Goal: Task Accomplishment & Management: Complete application form

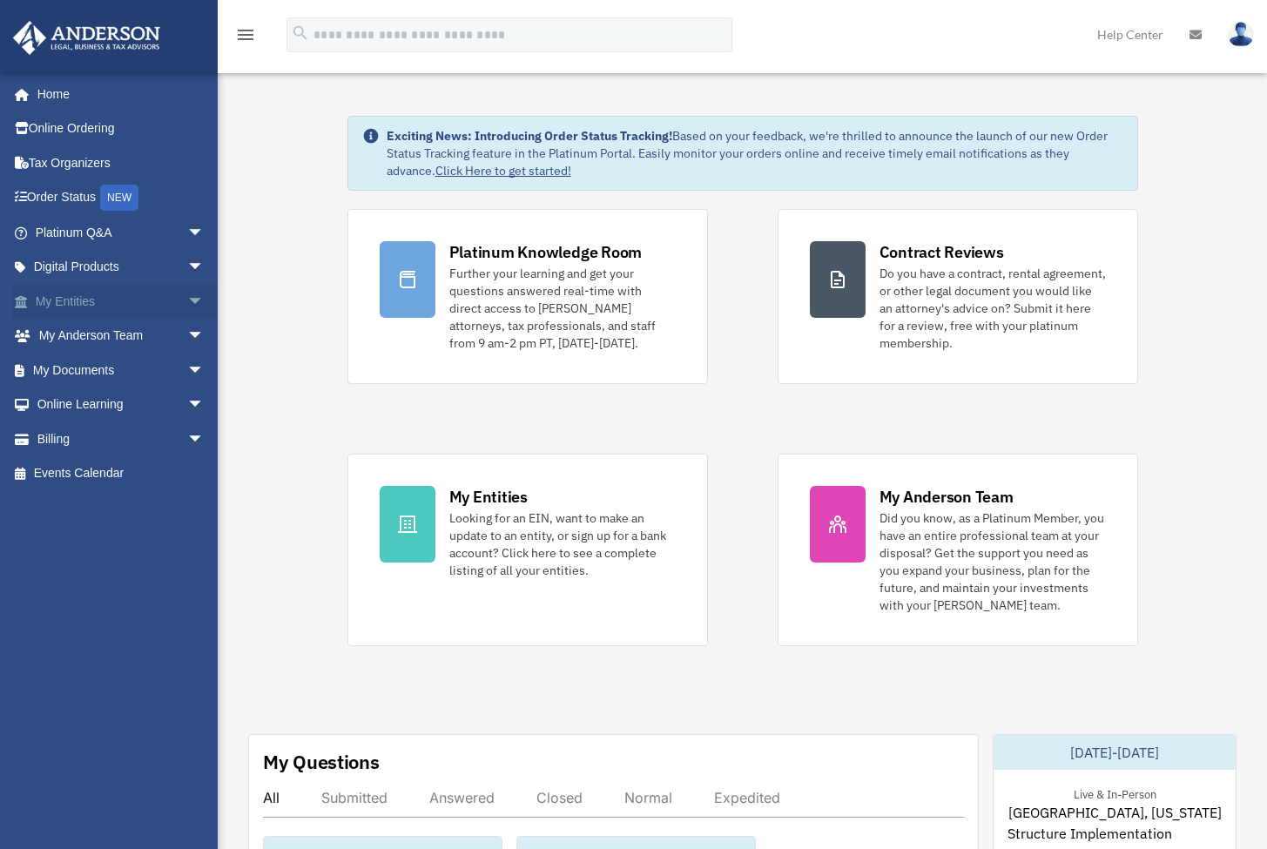
click at [187, 300] on span "arrow_drop_down" at bounding box center [204, 302] width 35 height 36
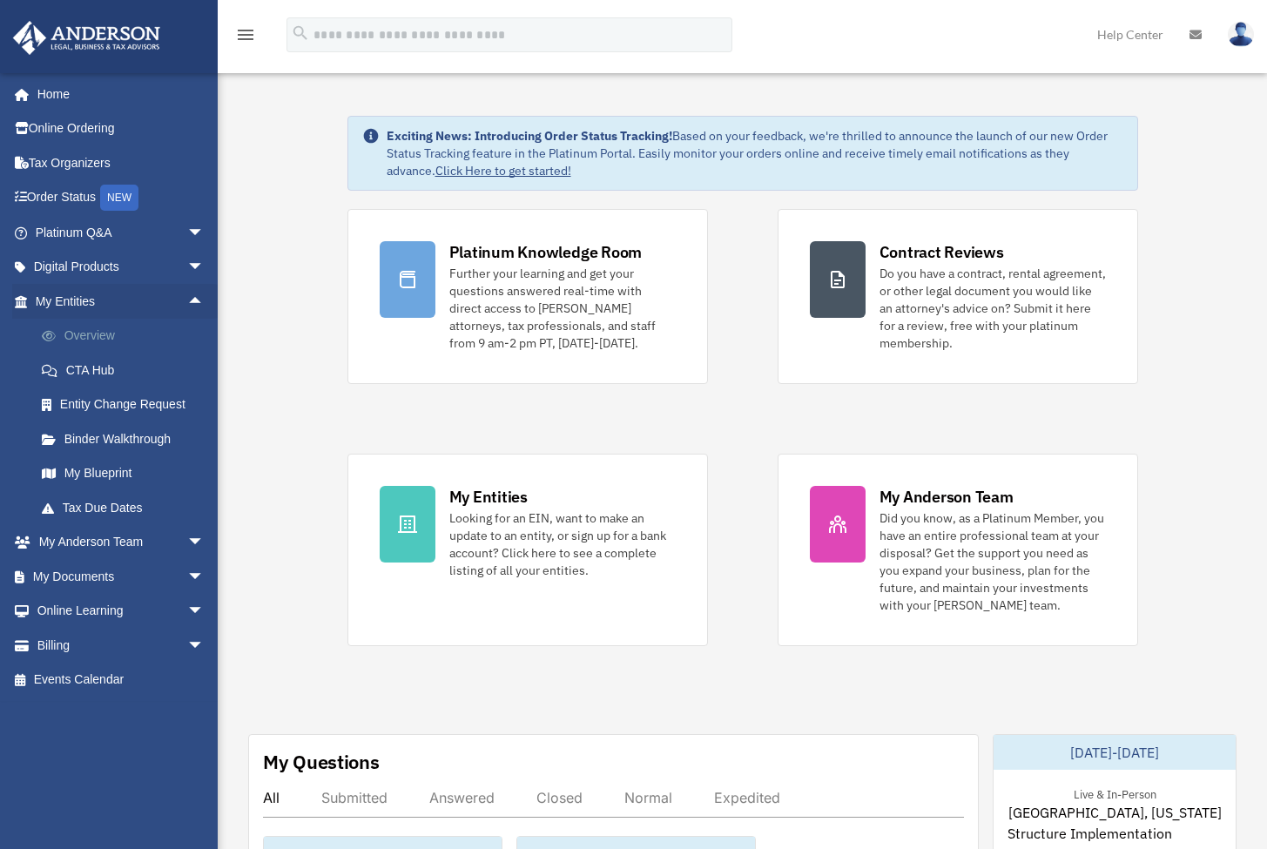
click at [110, 334] on link "Overview" at bounding box center [127, 336] width 206 height 35
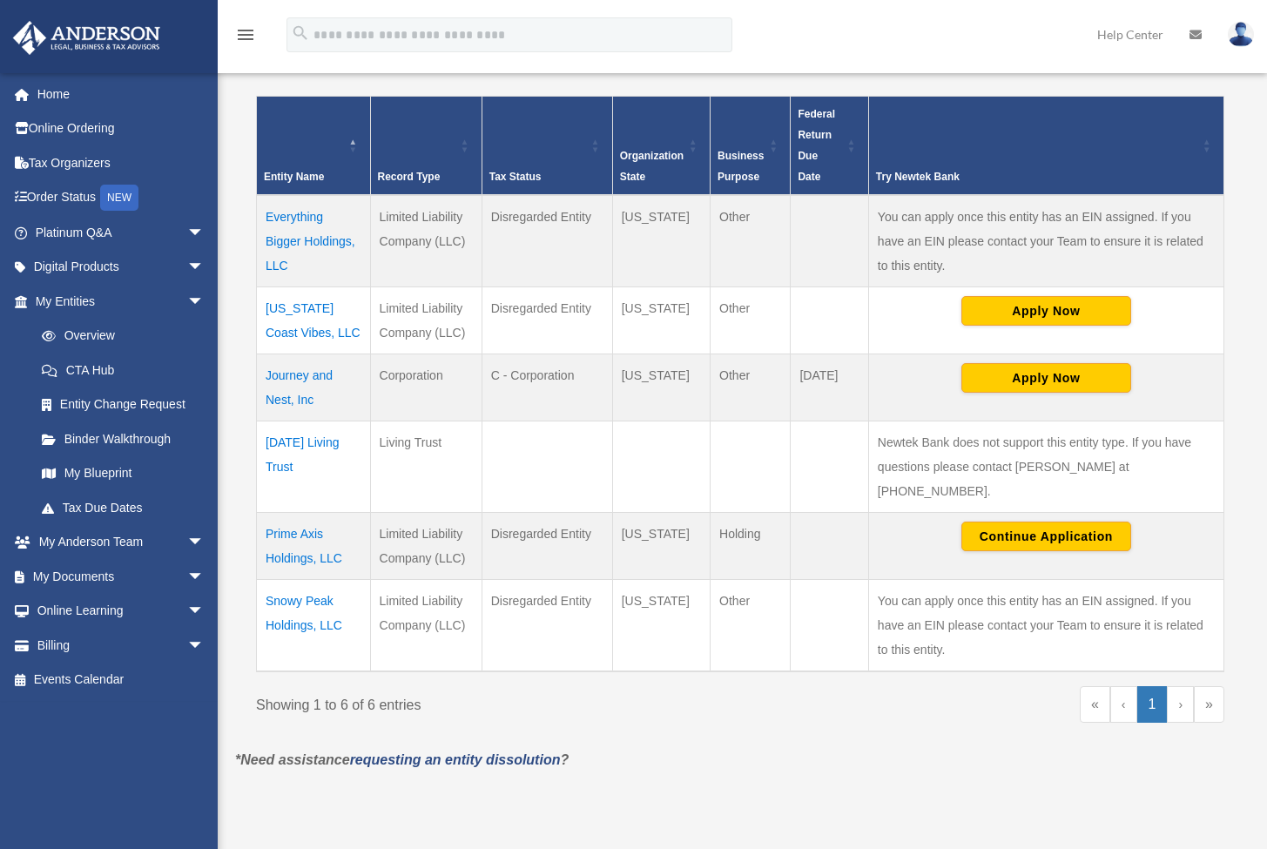
scroll to position [531, 0]
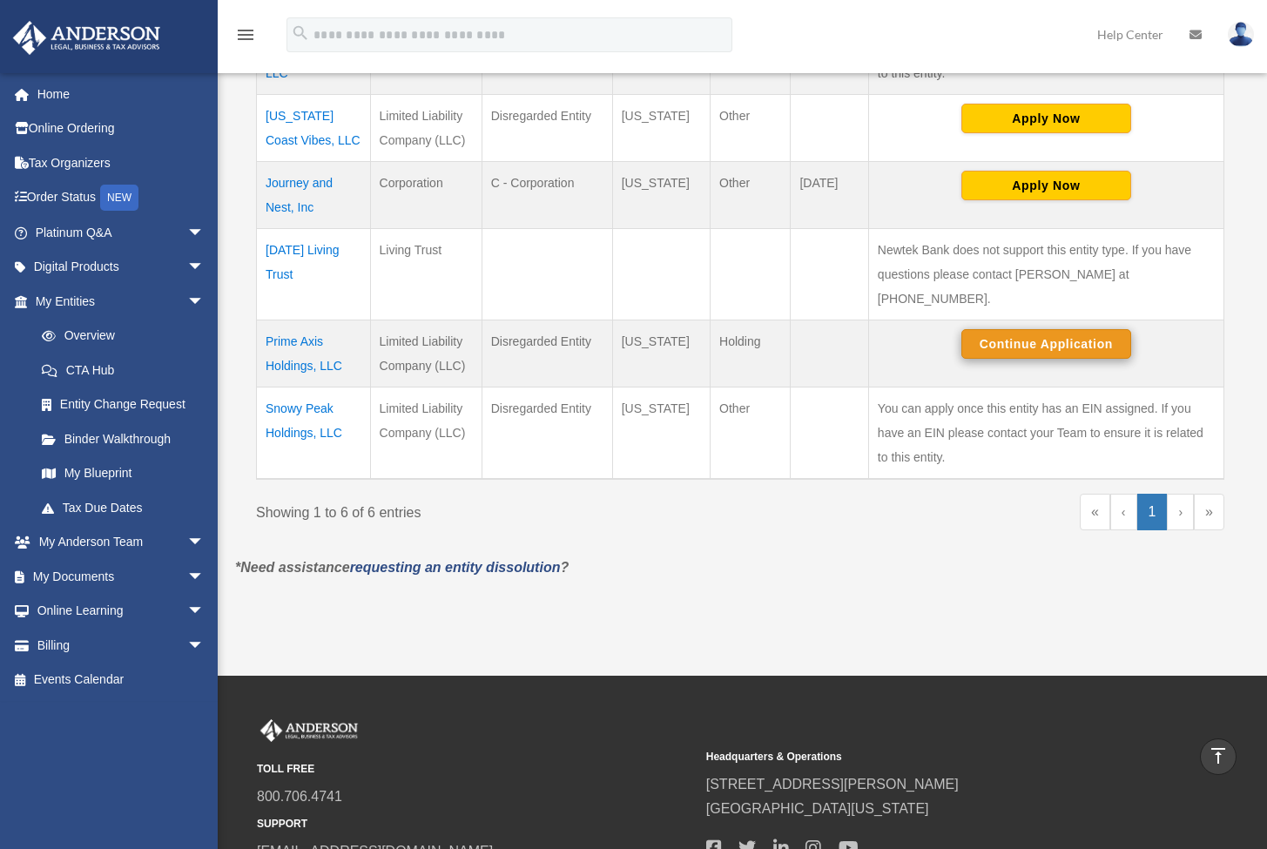
click at [1005, 329] on button "Continue Application" at bounding box center [1046, 344] width 170 height 30
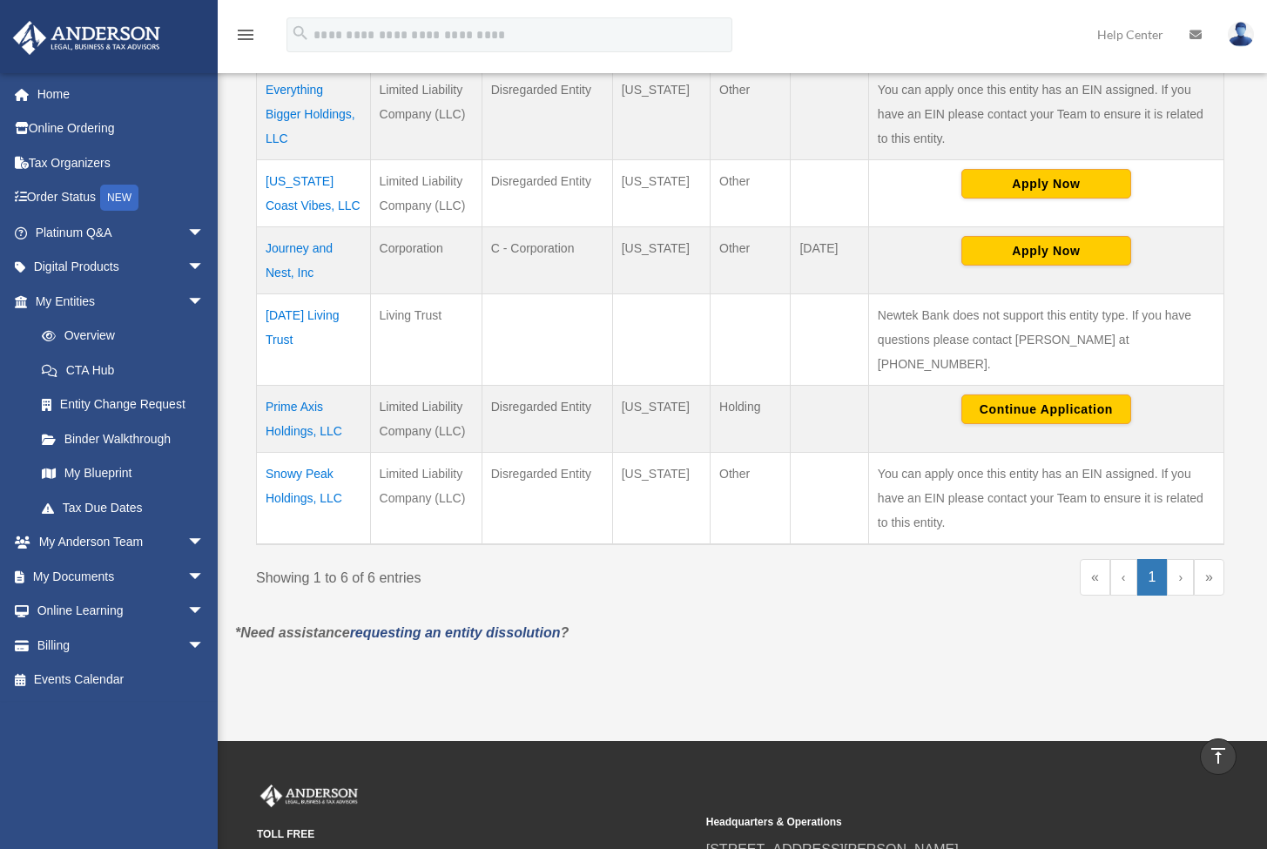
scroll to position [346, 0]
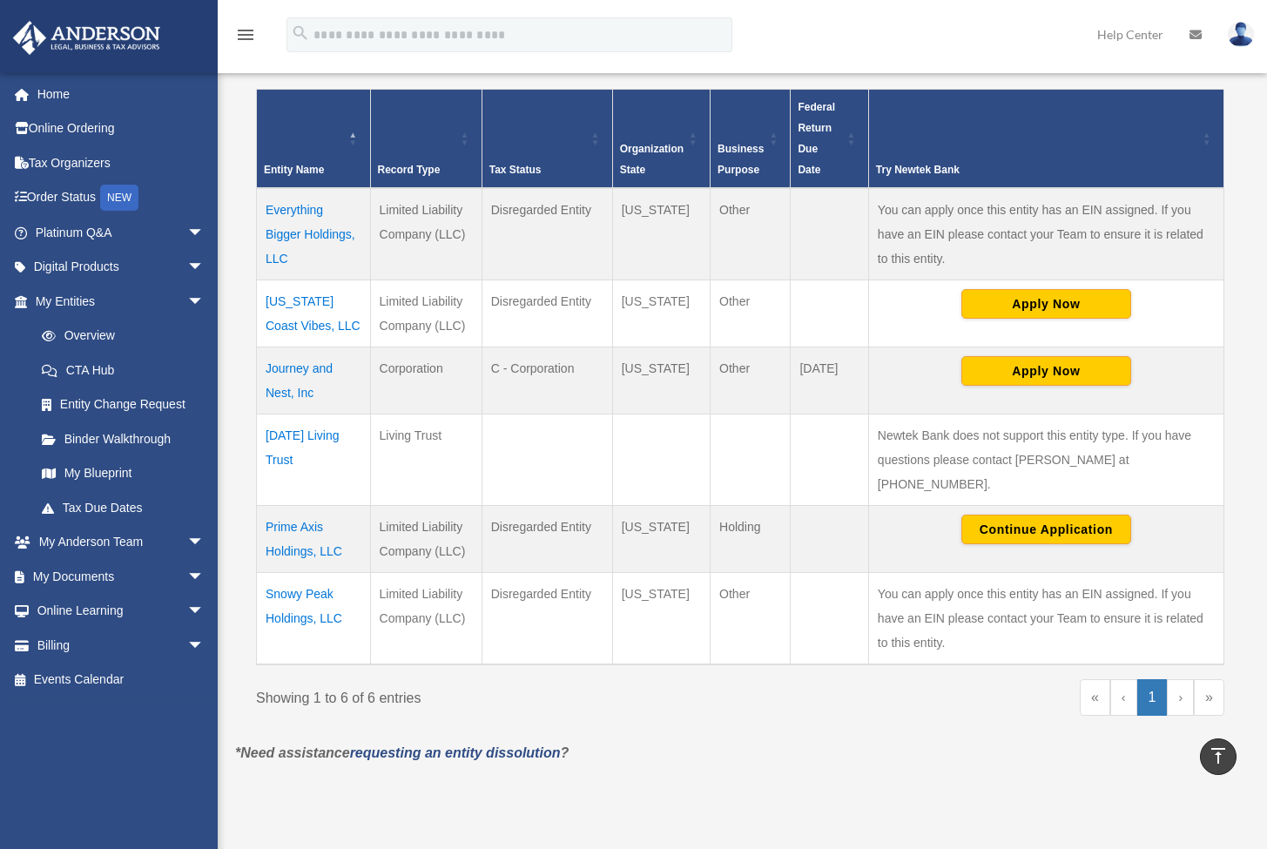
click at [282, 233] on td "Everything Bigger Holdings, LLC" at bounding box center [314, 234] width 114 height 92
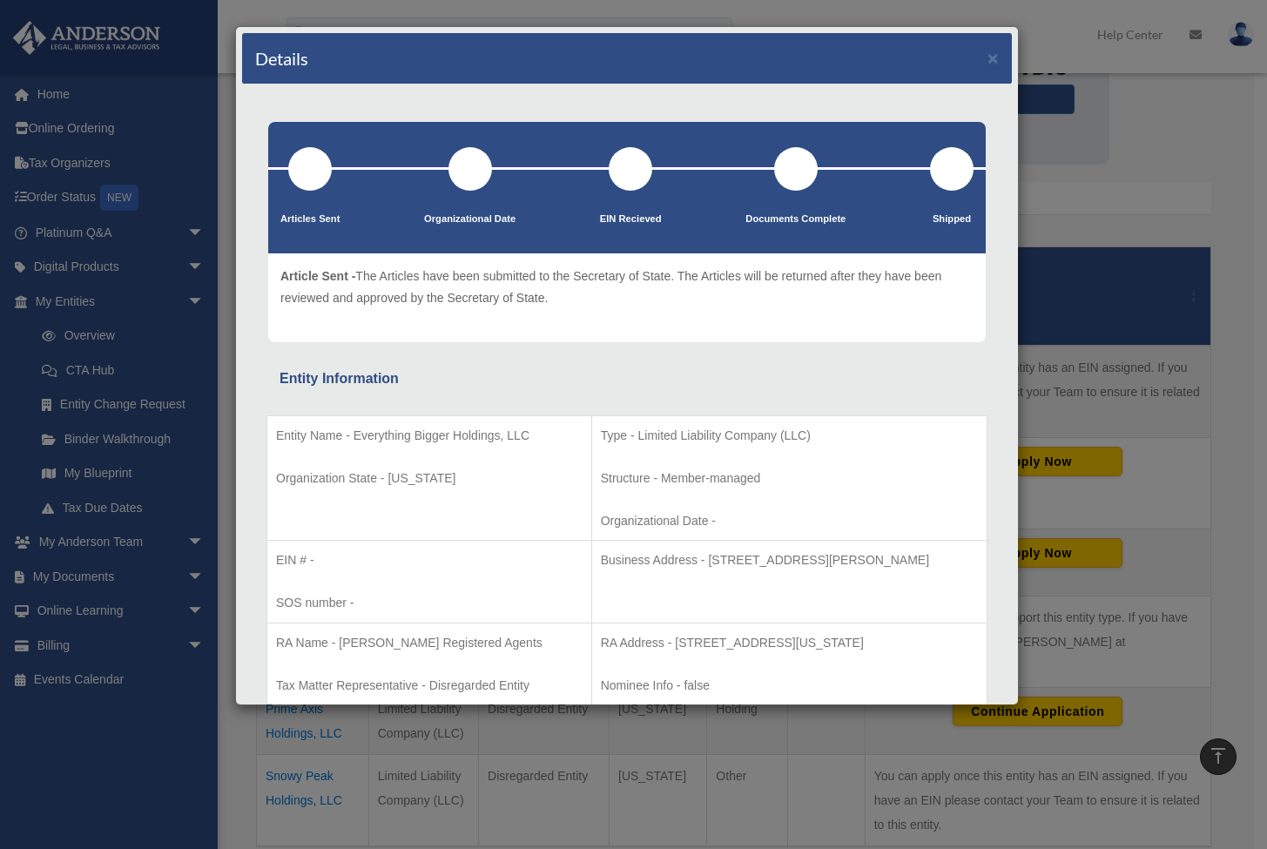
scroll to position [0, 0]
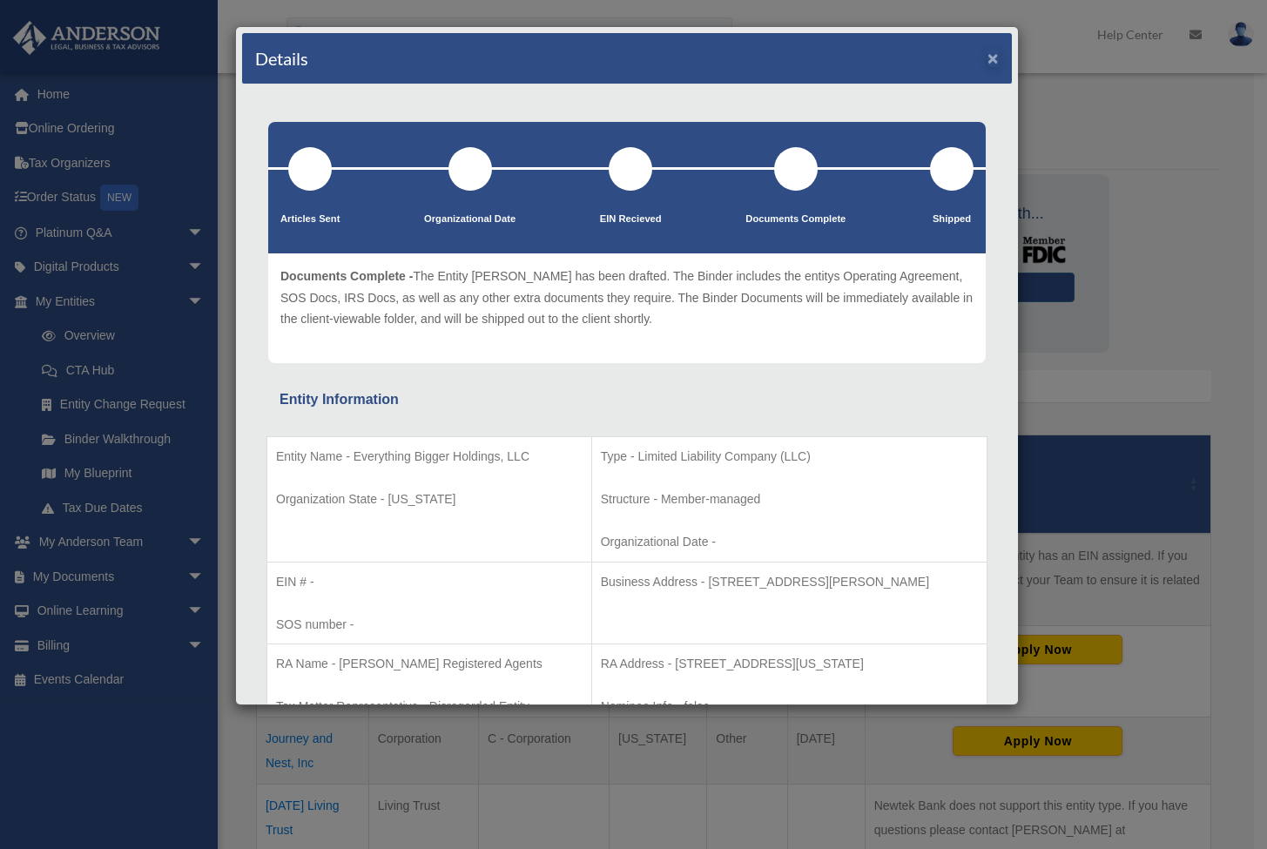
click at [987, 61] on button "×" at bounding box center [992, 58] width 11 height 18
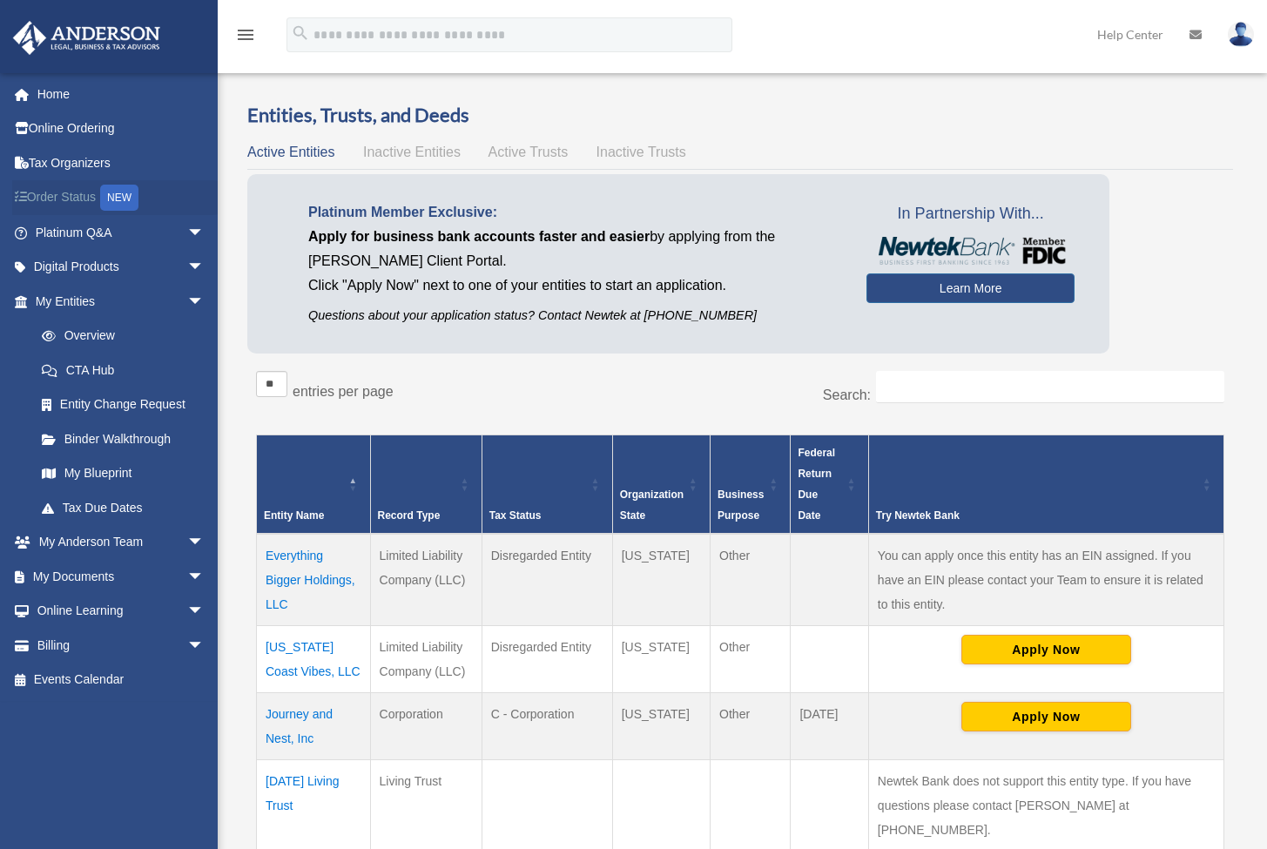
click at [62, 199] on link "Order Status NEW" at bounding box center [121, 198] width 219 height 36
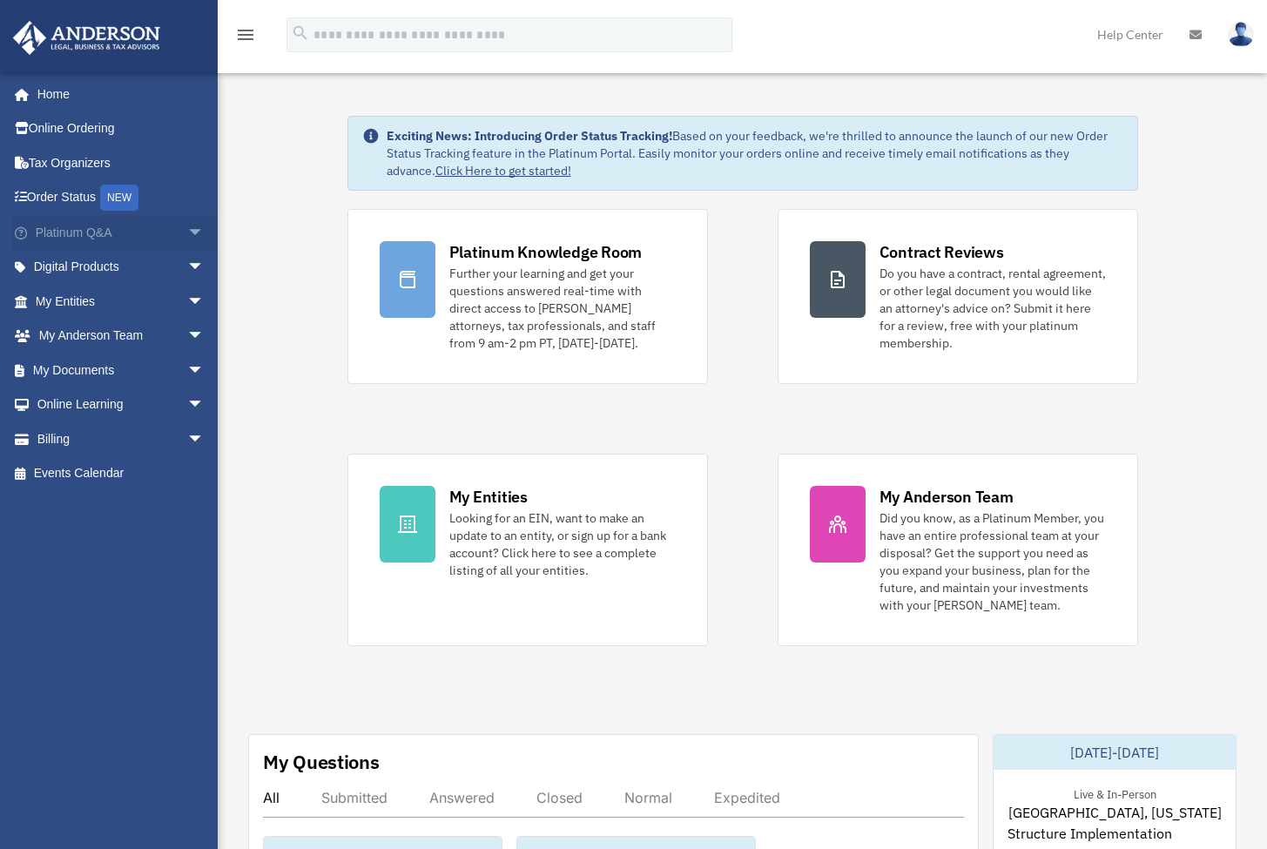
click at [187, 231] on span "arrow_drop_down" at bounding box center [204, 233] width 35 height 36
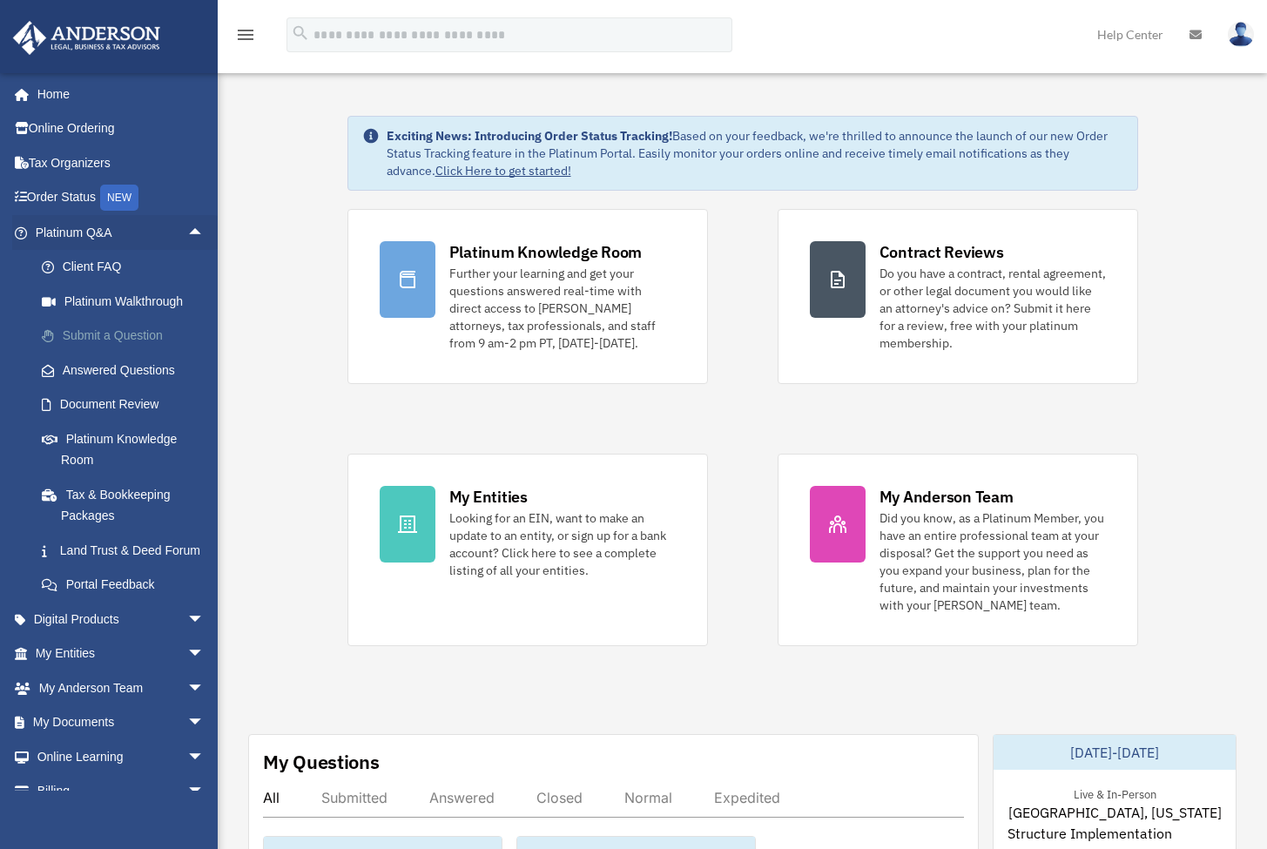
click at [121, 333] on link "Submit a Question" at bounding box center [127, 336] width 206 height 35
